Goal: Transaction & Acquisition: Purchase product/service

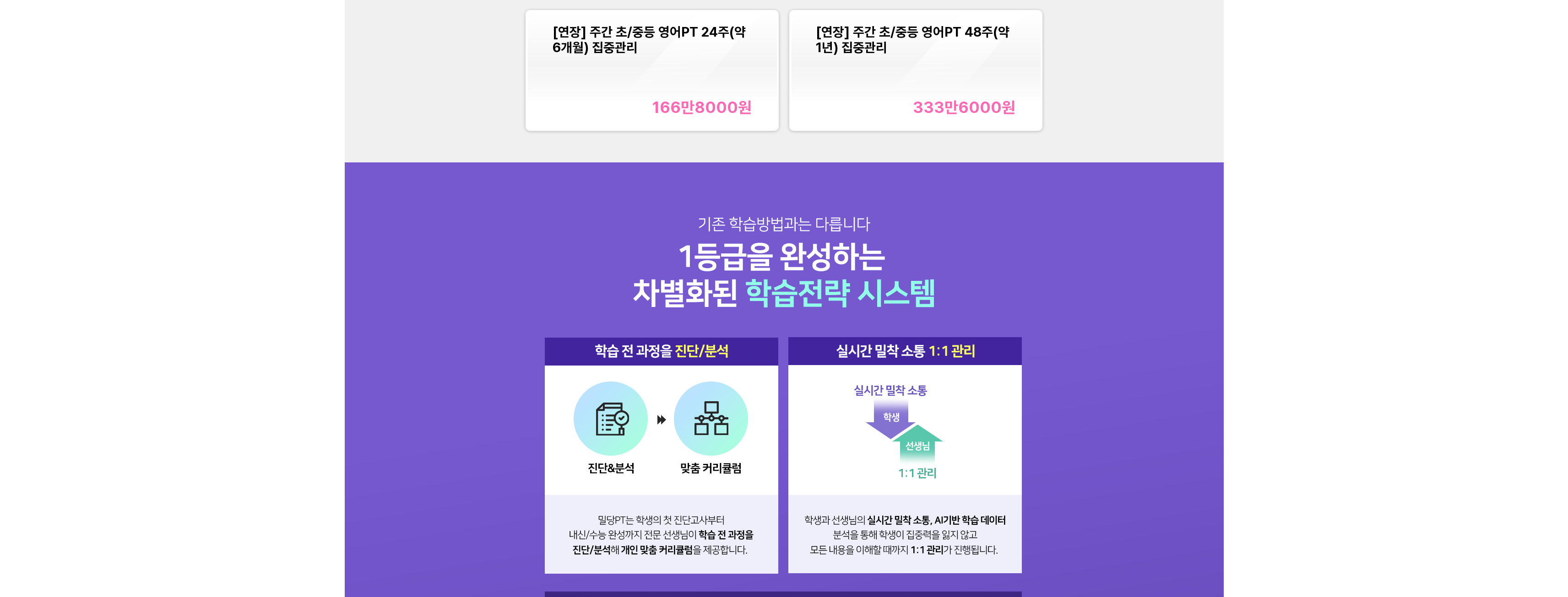
scroll to position [1281, 0]
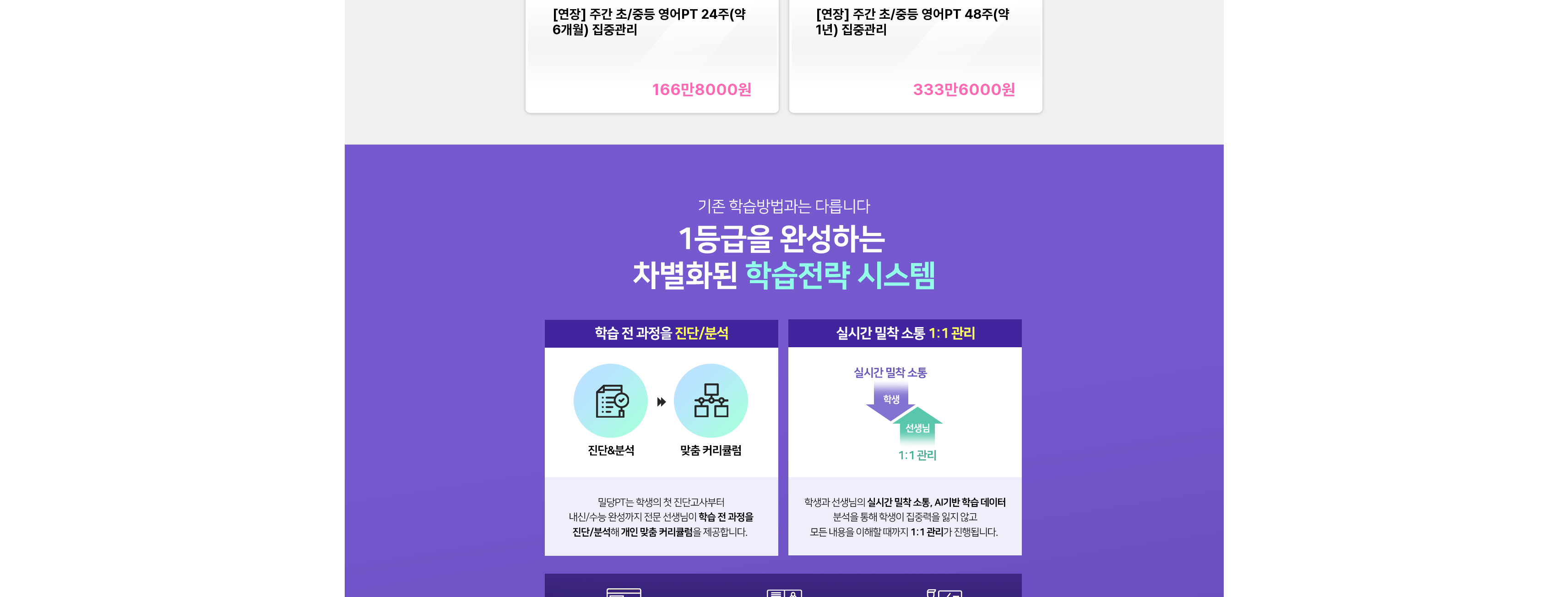
click at [690, 74] on div "[연장] 주간 초/중등 영어PT 24주(약 6개월) 집중관리 166만8000 원" at bounding box center [652, 52] width 199 height 92
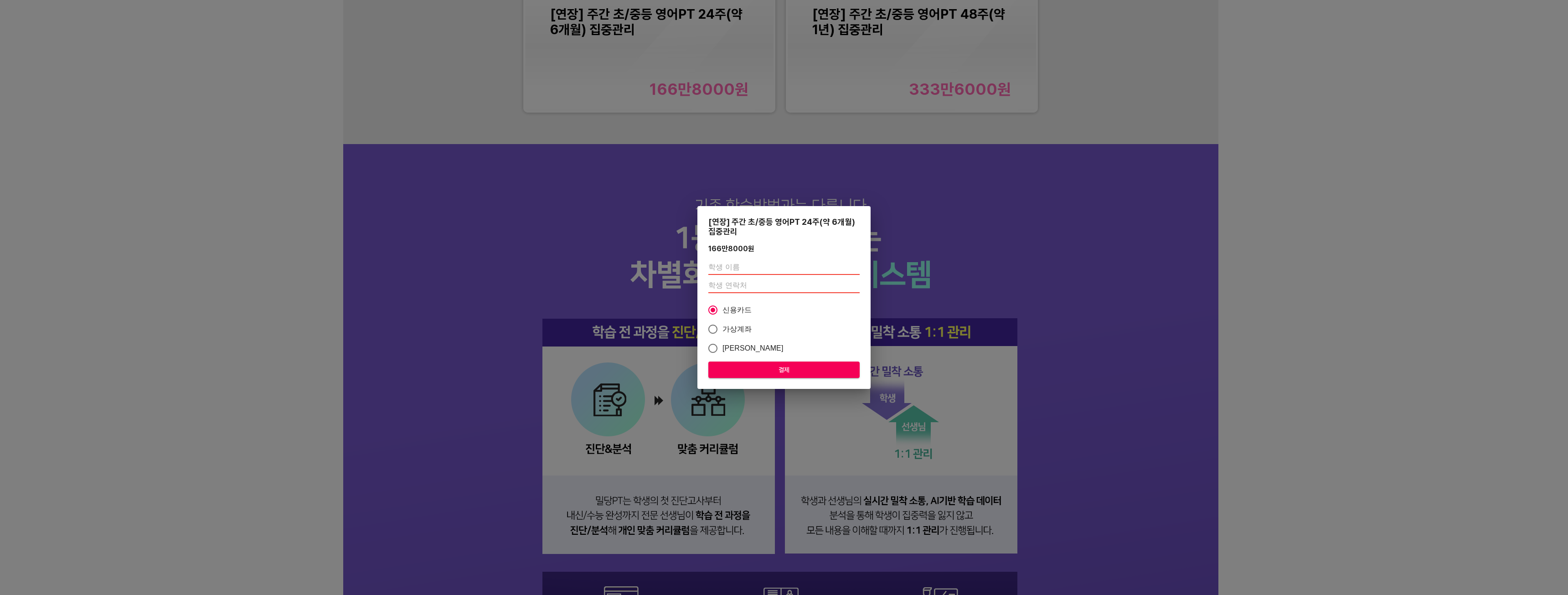
drag, startPoint x: 756, startPoint y: 273, endPoint x: 765, endPoint y: 273, distance: 9.0
click at [756, 273] on input "text" at bounding box center [784, 268] width 152 height 15
type input "ㅅ"
type input "[PERSON_NAME]"
type input "01099473394"
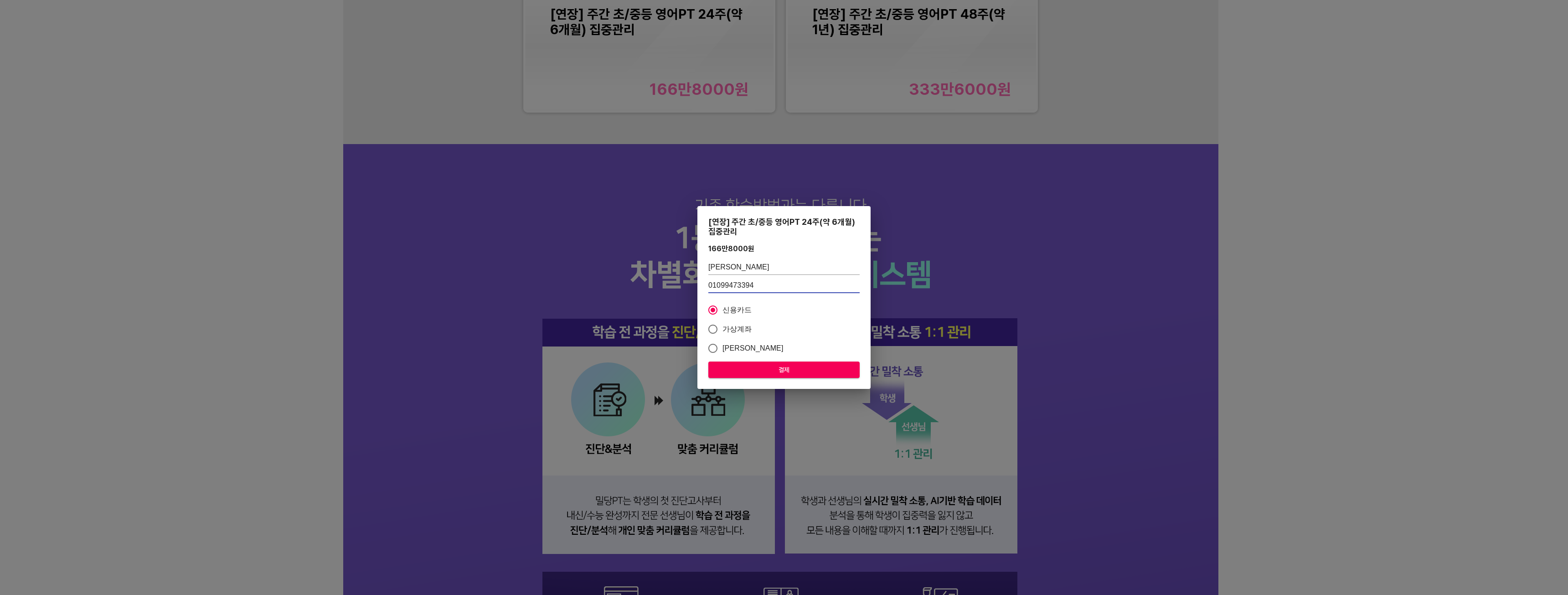
click at [732, 326] on span "가상계좌" at bounding box center [737, 329] width 30 height 11
click at [723, 326] on input "가상계좌" at bounding box center [712, 329] width 19 height 19
radio input "true"
click at [812, 367] on span "결제" at bounding box center [784, 370] width 137 height 12
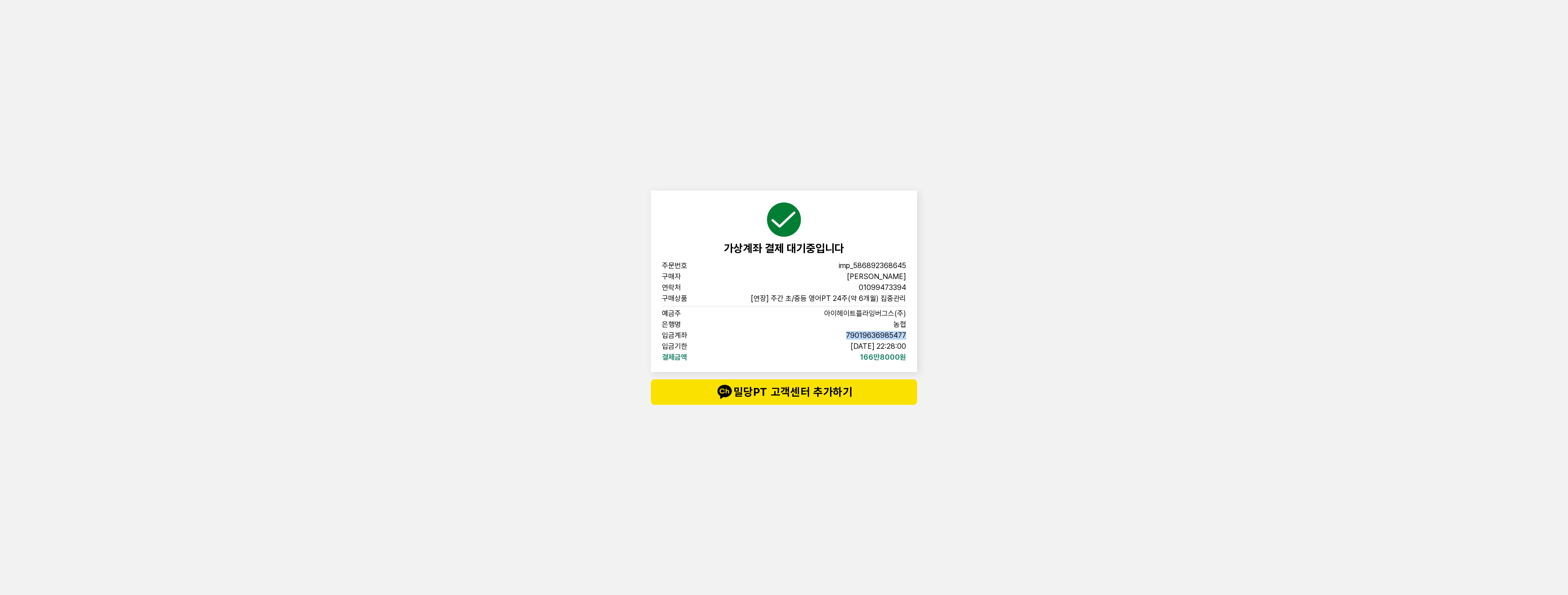
drag, startPoint x: 845, startPoint y: 337, endPoint x: 1087, endPoint y: 335, distance: 242.0
click at [919, 339] on div "가상계좌 결제 대기중입니다 주문번호 imp_[PHONE_NUMBER] 구매자 심규하 연락처 01099473394 구매상품 [연장] 주간 초/중…" at bounding box center [783, 297] width 273 height 595
copy span "79019636985477"
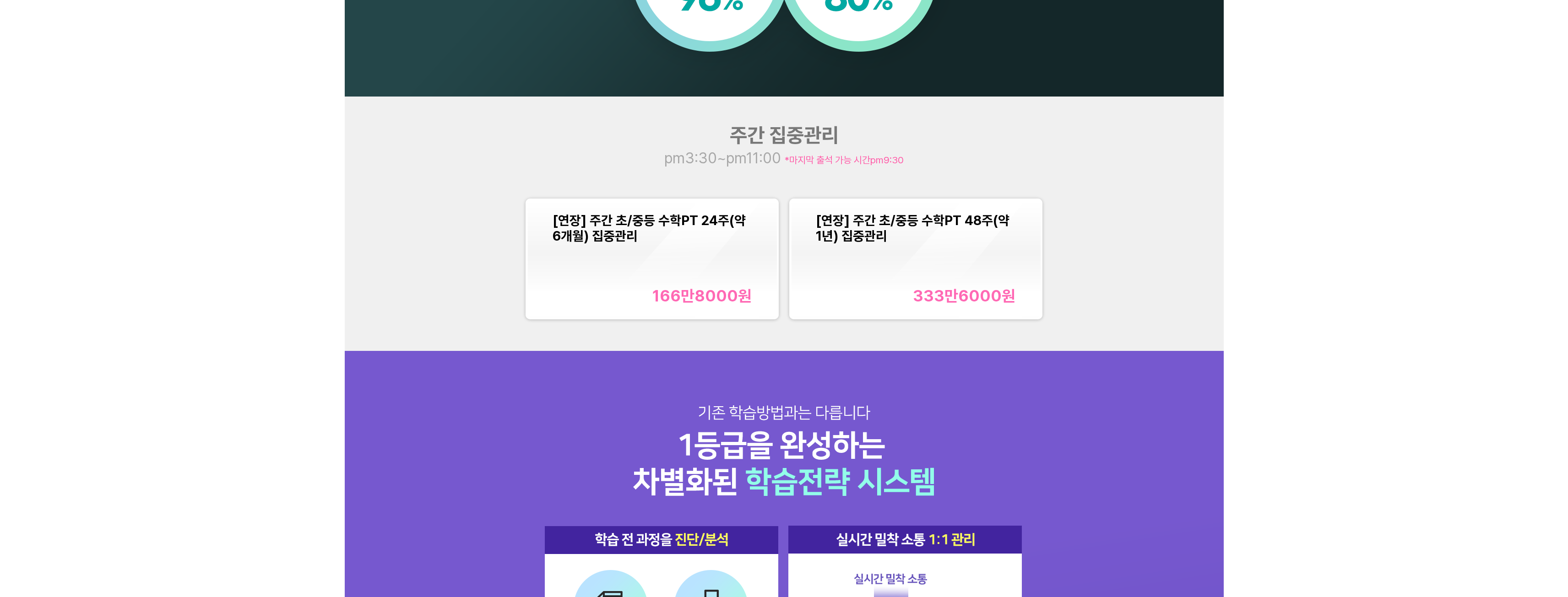
scroll to position [1190, 0]
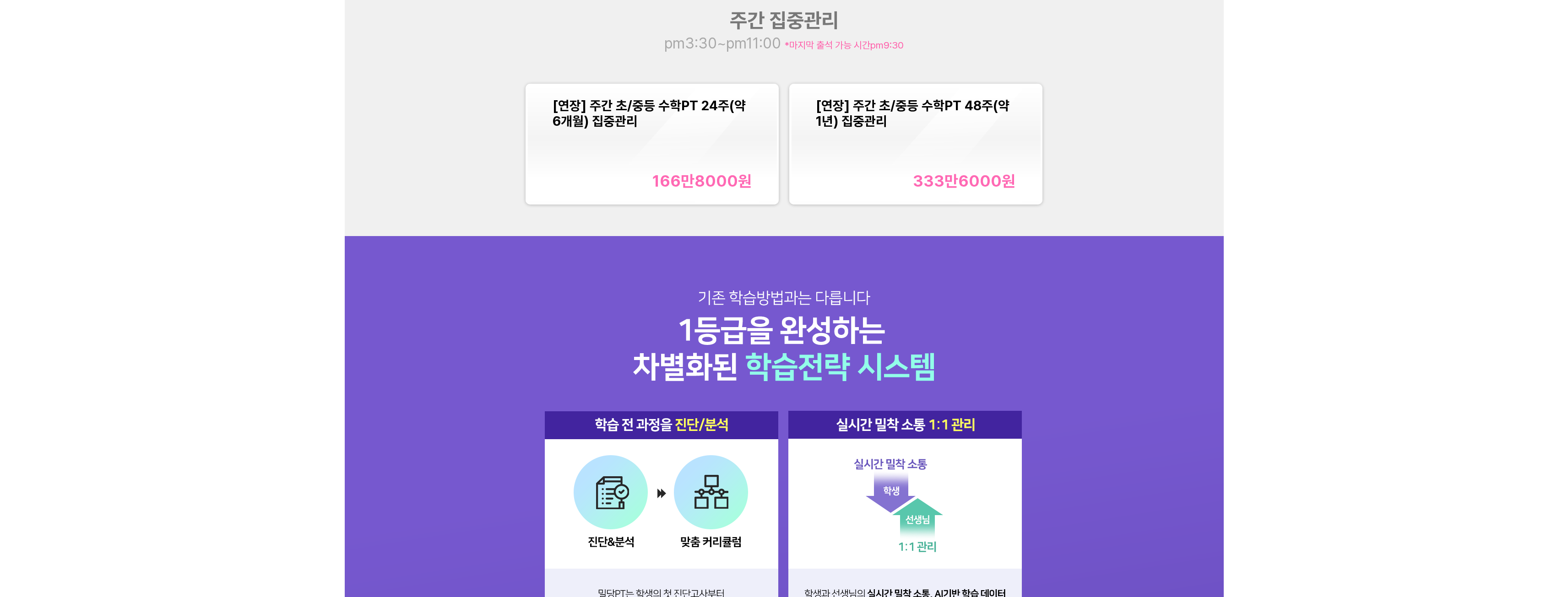
click at [675, 161] on div "[연장] 주간 초/중등 수학PT 24주(약 6개월) 집중관리 166만8000 원" at bounding box center [652, 144] width 199 height 92
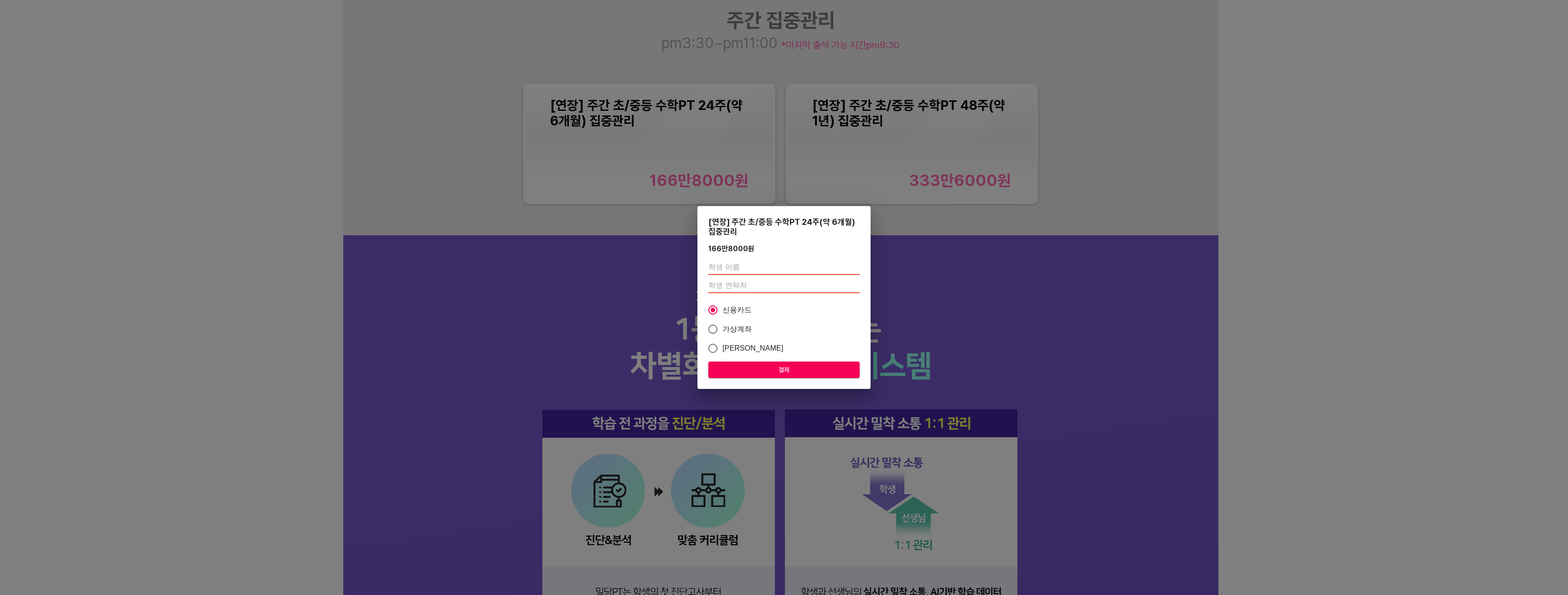
click at [743, 272] on input "text" at bounding box center [784, 268] width 152 height 15
type input "t"
type input "[PERSON_NAME]"
type input "01099473394"
click at [742, 328] on span "가상계좌" at bounding box center [737, 329] width 30 height 11
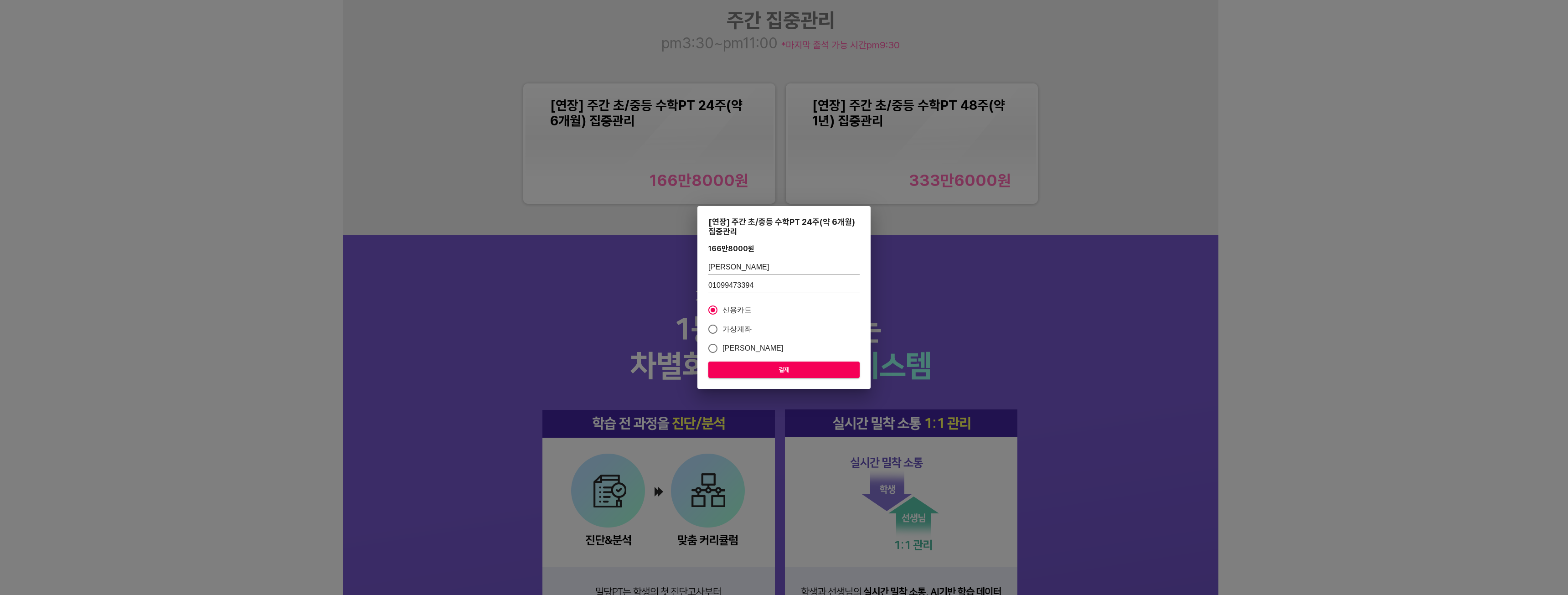
click at [723, 328] on input "가상계좌" at bounding box center [712, 329] width 19 height 19
radio input "true"
click at [796, 369] on span "결제" at bounding box center [784, 370] width 137 height 12
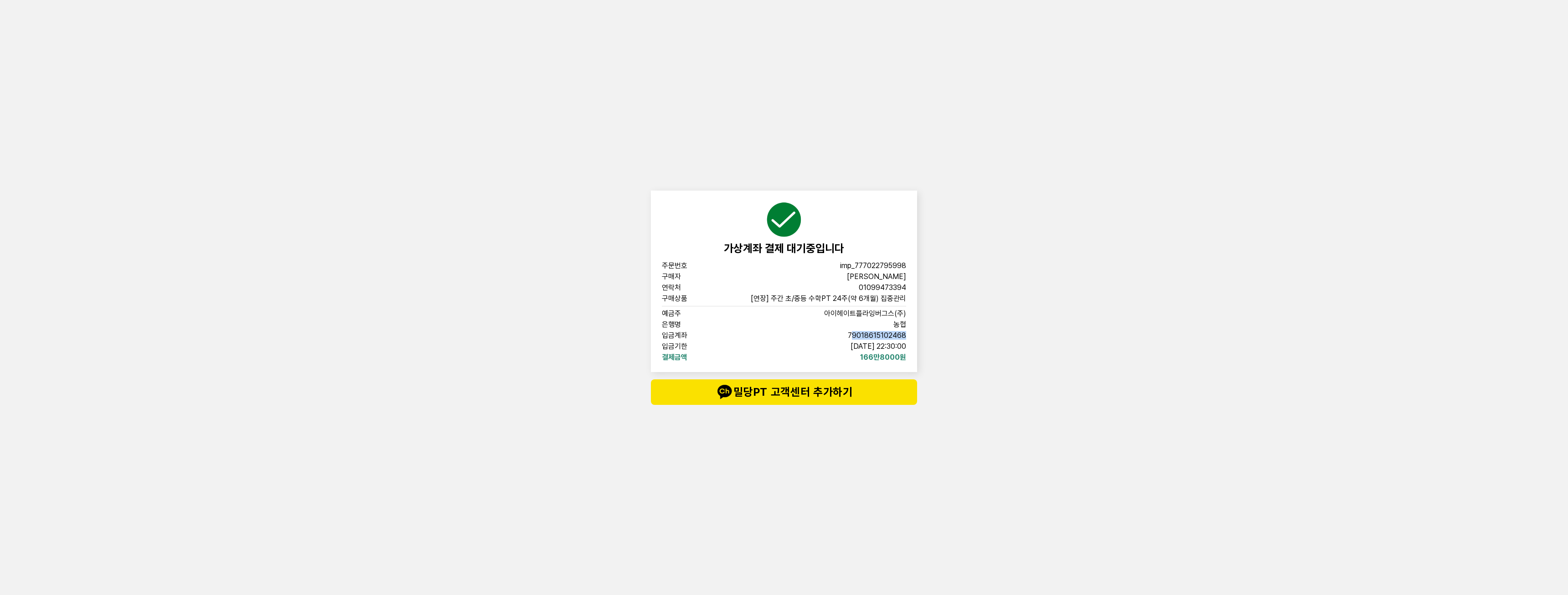
drag, startPoint x: 852, startPoint y: 332, endPoint x: 980, endPoint y: 340, distance: 128.2
click at [983, 339] on div "가상계좌 결제 대기중입니다 주문번호 imp_[PHONE_NUMBER] 구매자 심규하 연락처 01099473394 구매상품 [연장] 주간 초/중…" at bounding box center [784, 297] width 1568 height 595
drag, startPoint x: 845, startPoint y: 336, endPoint x: 970, endPoint y: 346, distance: 125.4
click at [953, 333] on div "가상계좌 결제 대기중입니다 주문번호 imp_[PHONE_NUMBER] 구매자 심규하 연락처 01099473394 구매상품 [연장] 주간 초/중…" at bounding box center [784, 297] width 1568 height 595
copy span "79018615102468"
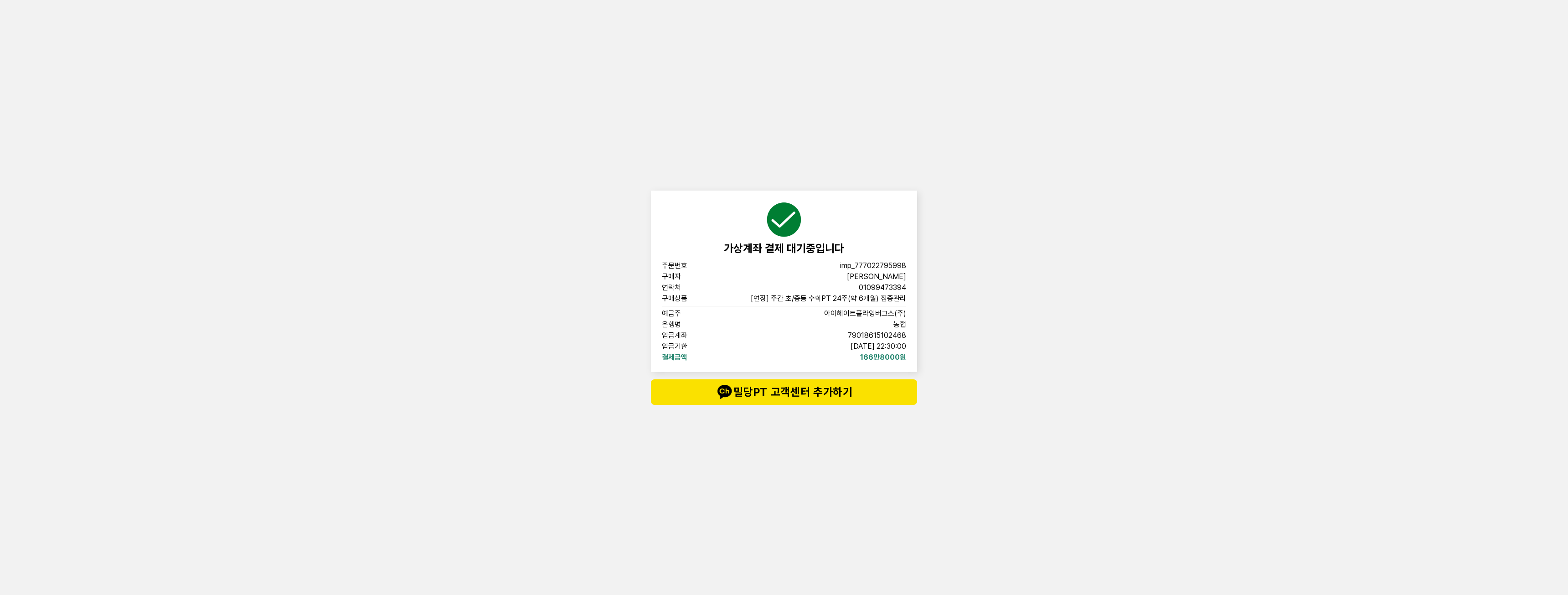
click at [950, 313] on div "가상계좌 결제 대기중입니다 주문번호 imp_[PHONE_NUMBER] 구매자 심규하 연락처 01099473394 구매상품 [연장] 주간 초/중…" at bounding box center [784, 297] width 1568 height 595
click at [1118, 250] on div "가상계좌 결제 대기중입니다 주문번호 imp_[PHONE_NUMBER] 구매자 심규하 연락처 01099473394 구매상품 [연장] 주간 초/중…" at bounding box center [784, 297] width 1568 height 595
